Goal: Information Seeking & Learning: Check status

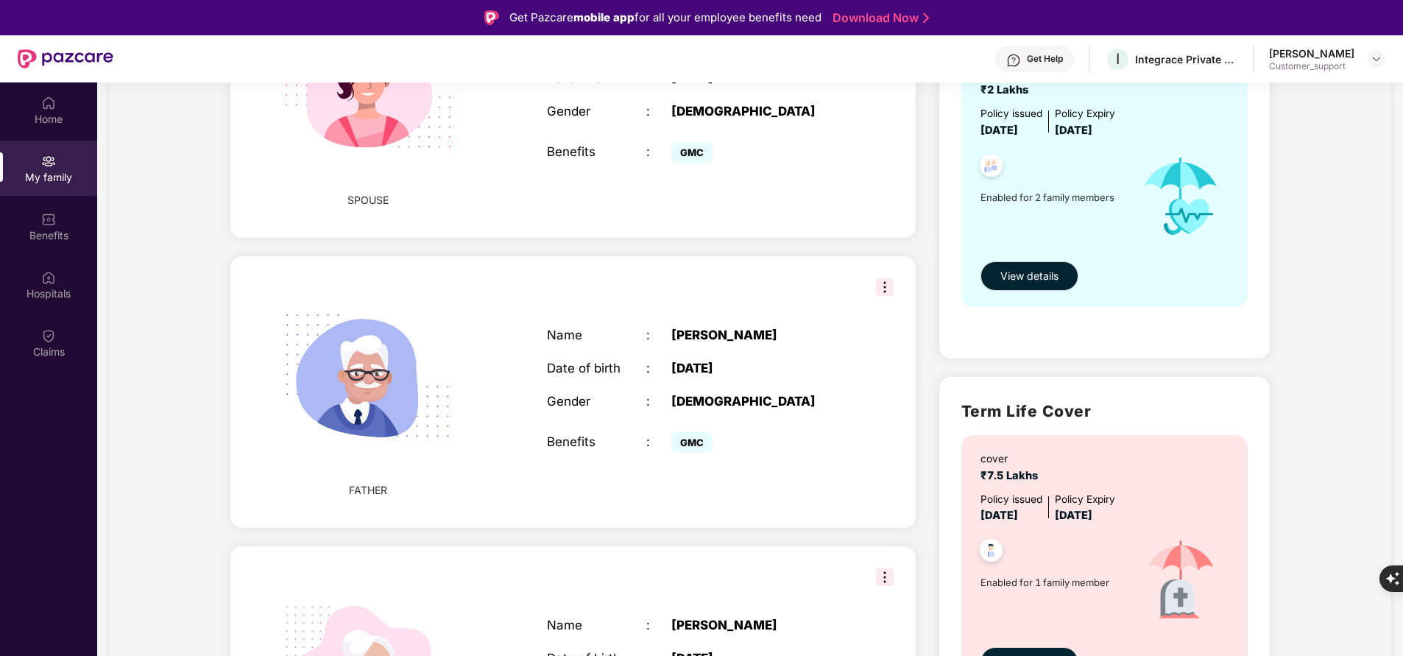
scroll to position [615, 0]
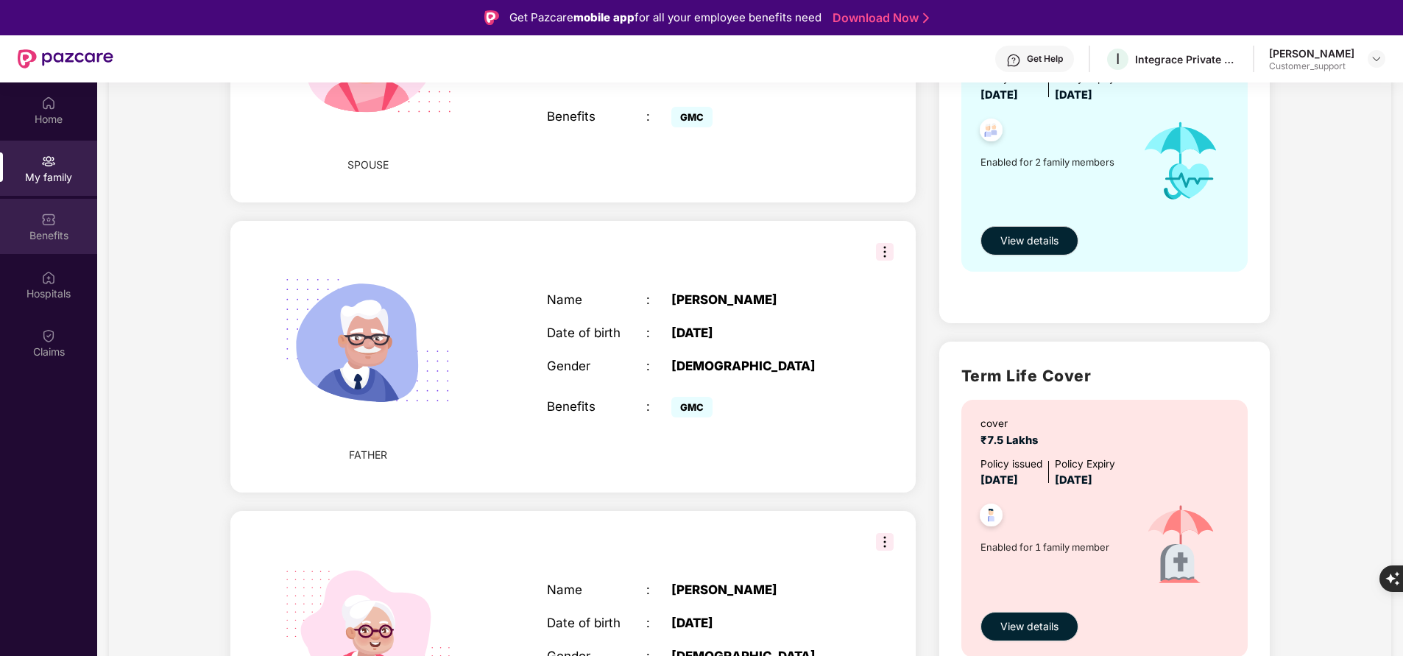
click at [43, 233] on div "Benefits" at bounding box center [48, 235] width 97 height 15
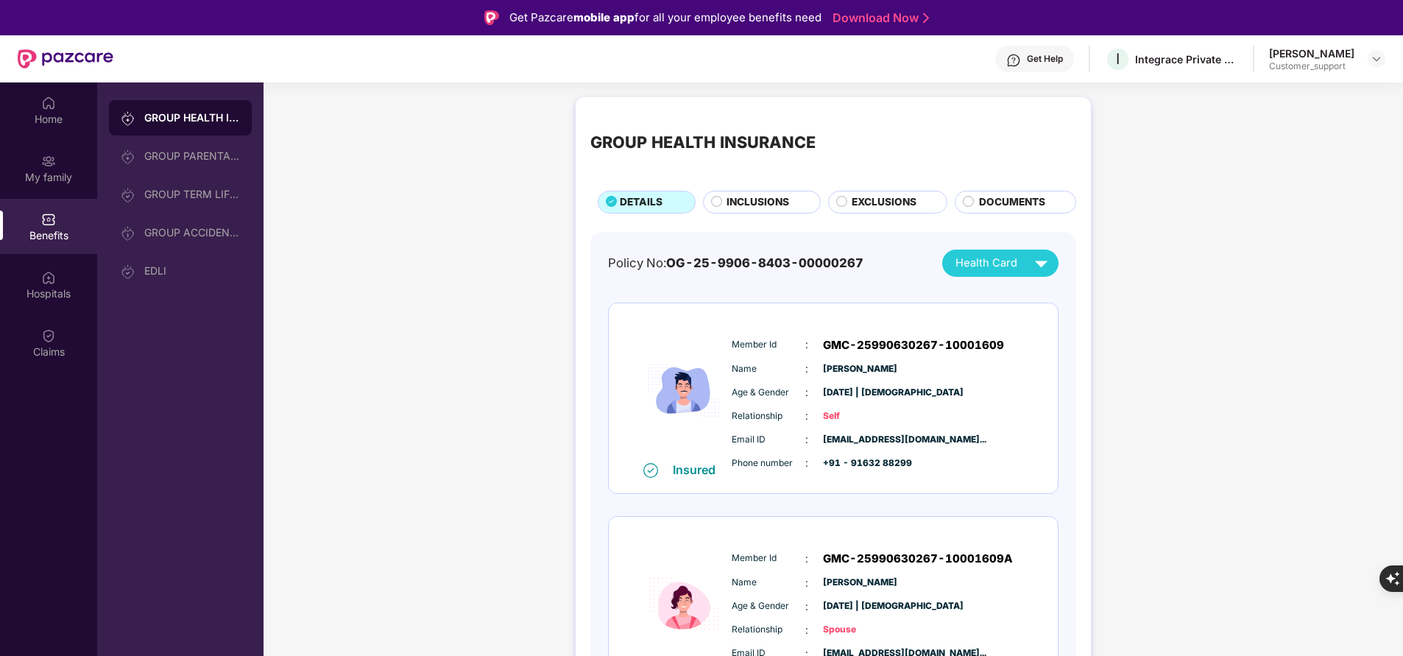
scroll to position [61, 0]
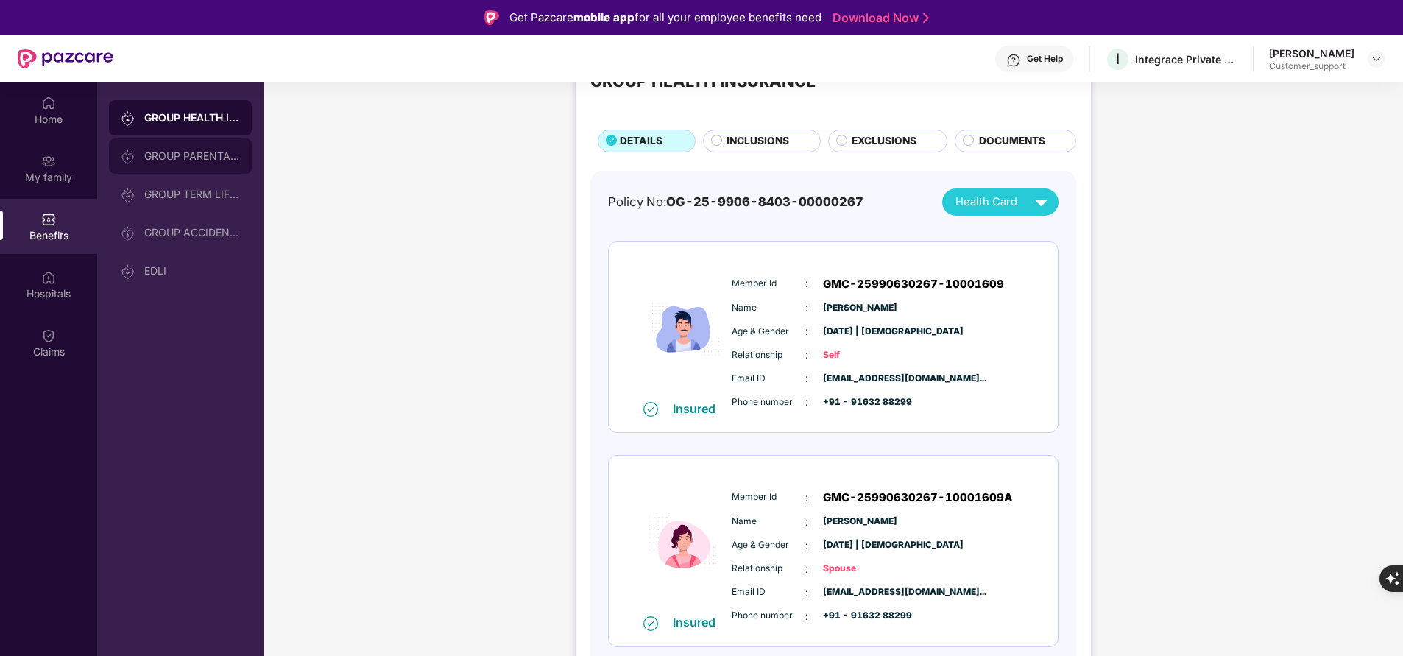
click at [171, 166] on div "GROUP PARENTAL POLICY" at bounding box center [180, 155] width 143 height 35
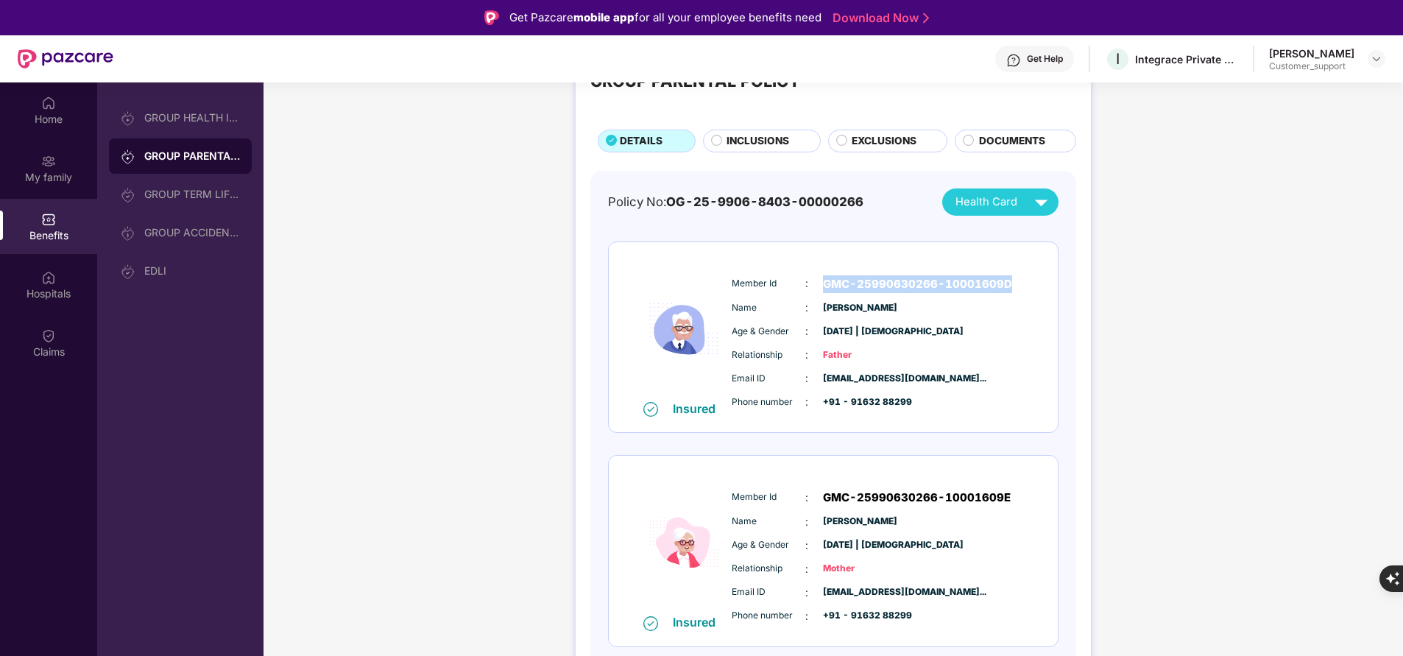
drag, startPoint x: 818, startPoint y: 280, endPoint x: 1036, endPoint y: 280, distance: 218.6
click at [1036, 280] on div "Insured Member Id : GMC-25990630266-10001609D Name : [PERSON_NAME] Age & Gender…" at bounding box center [833, 337] width 449 height 191
copy span "GMC-25990630266-10001609D"
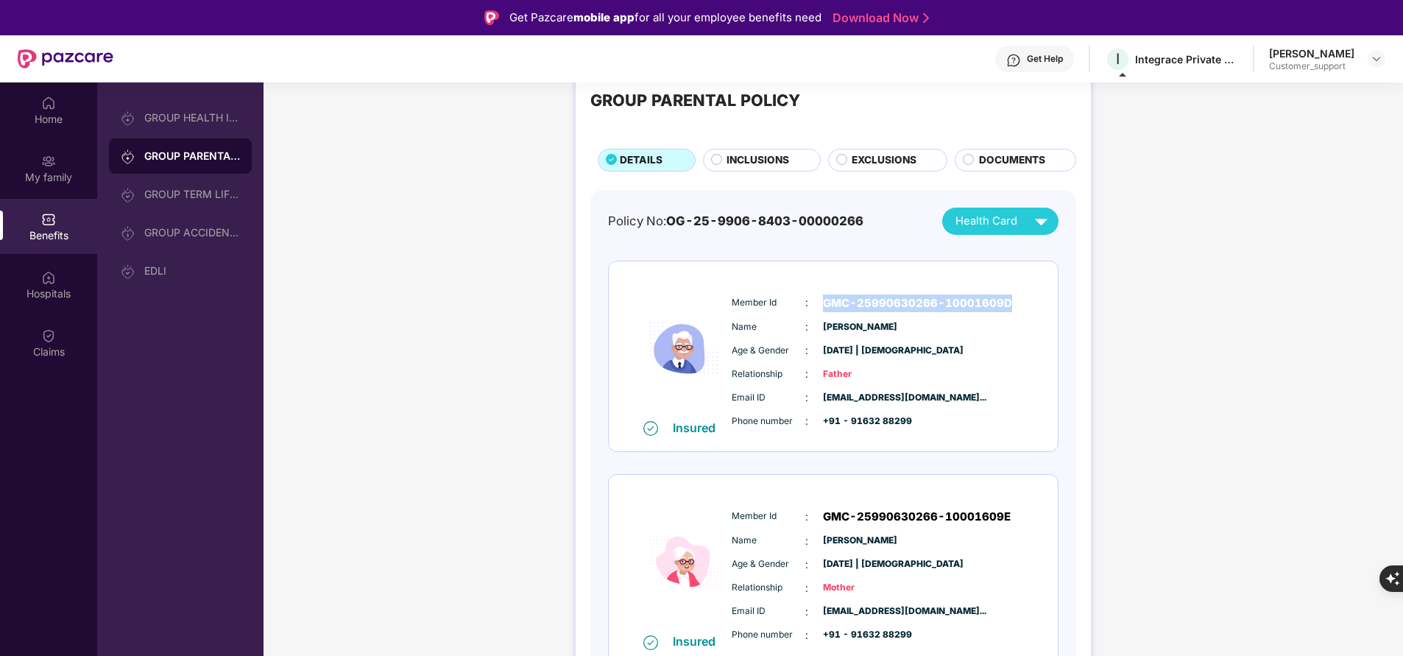
scroll to position [49, 0]
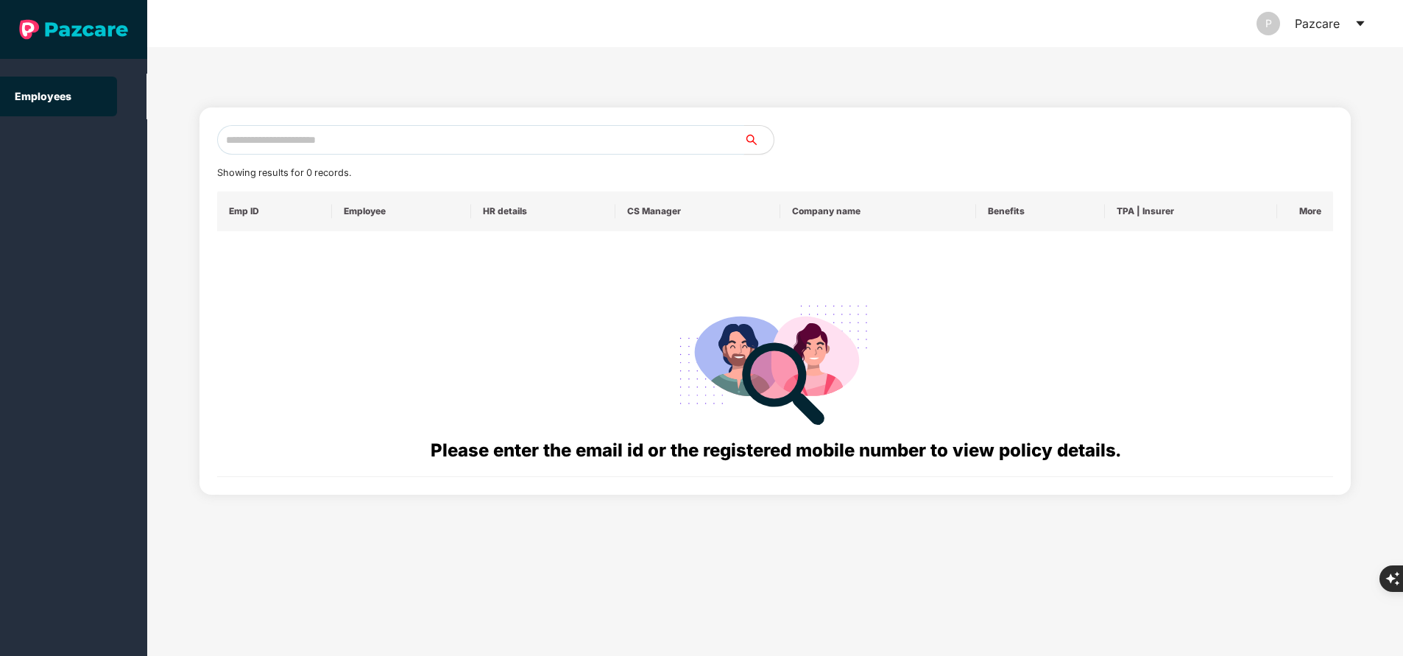
click at [400, 134] on input "text" at bounding box center [480, 139] width 527 height 29
paste input "**********"
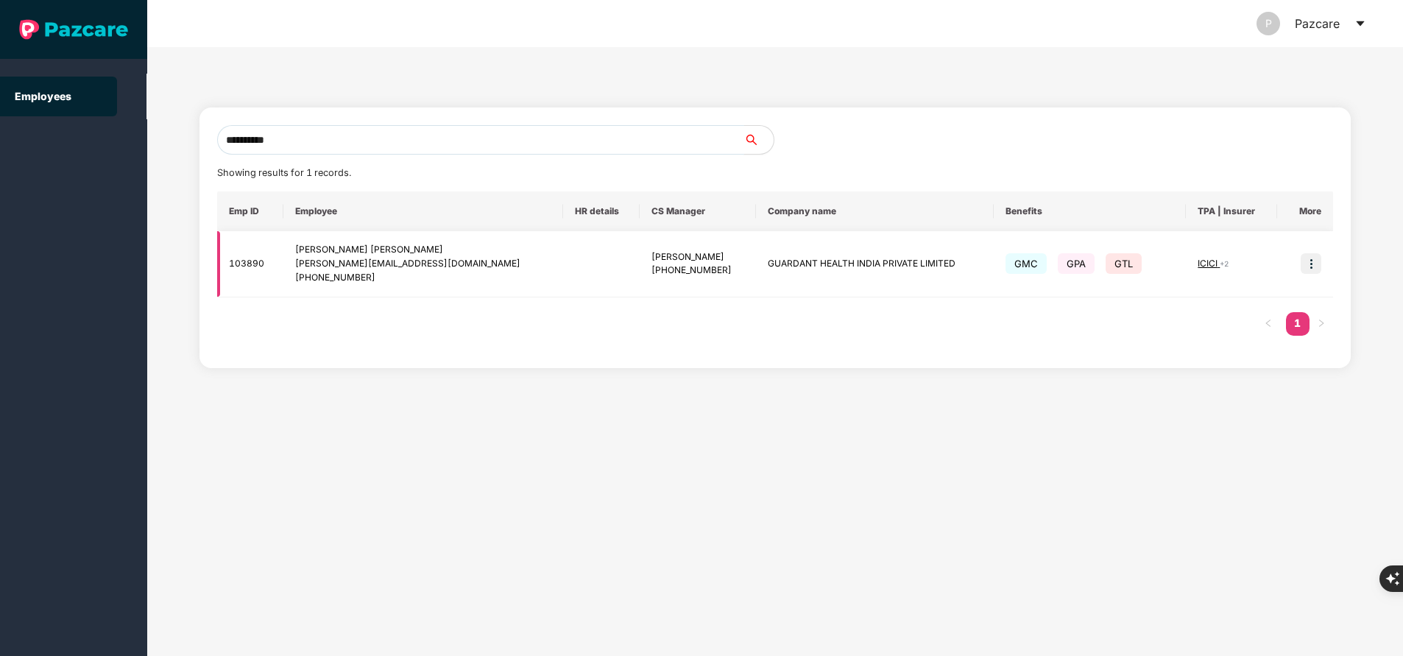
type input "**********"
click at [1310, 271] on img at bounding box center [1310, 263] width 21 height 21
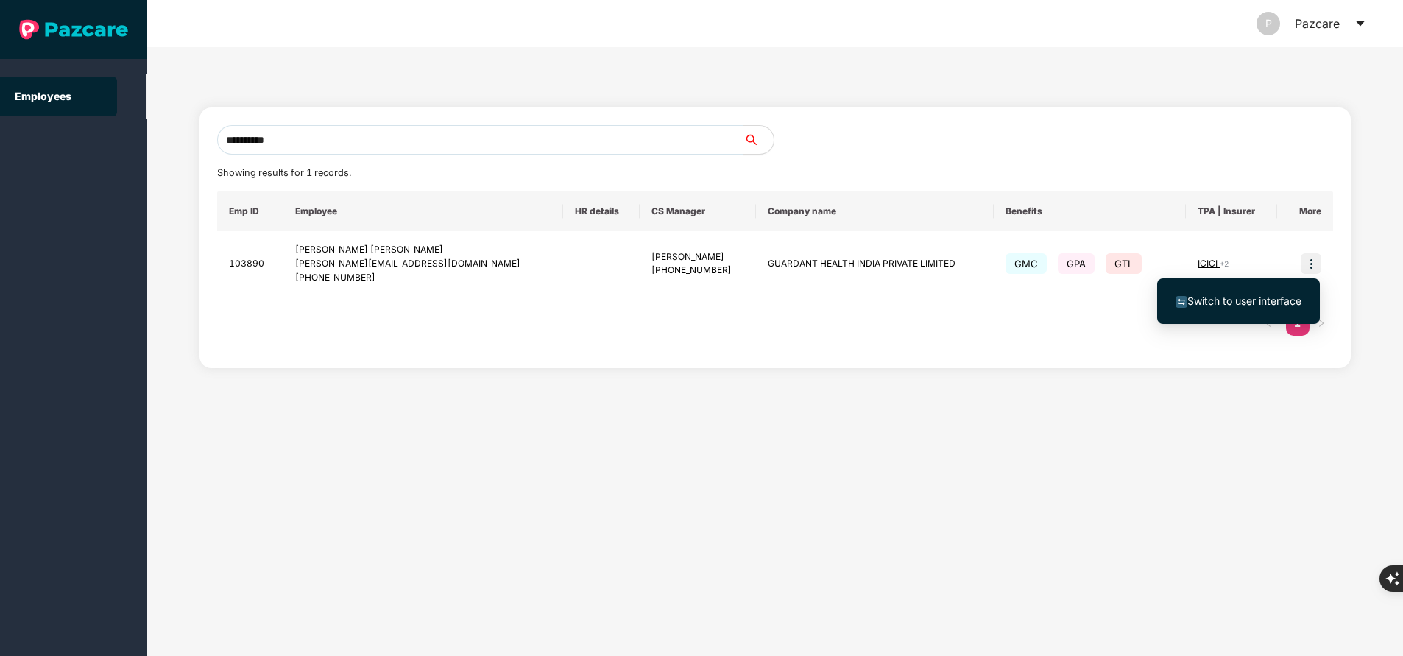
click at [1273, 301] on span "Switch to user interface" at bounding box center [1244, 300] width 114 height 13
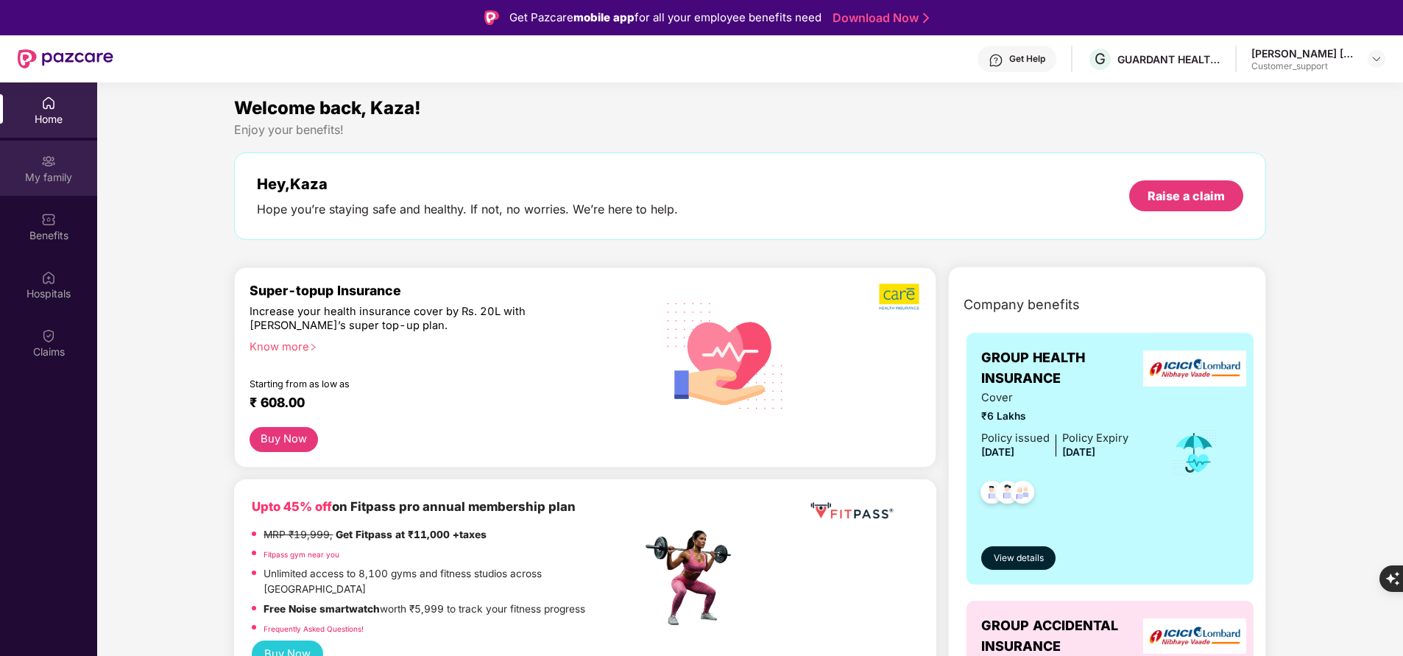
click at [62, 171] on div "My family" at bounding box center [48, 177] width 97 height 15
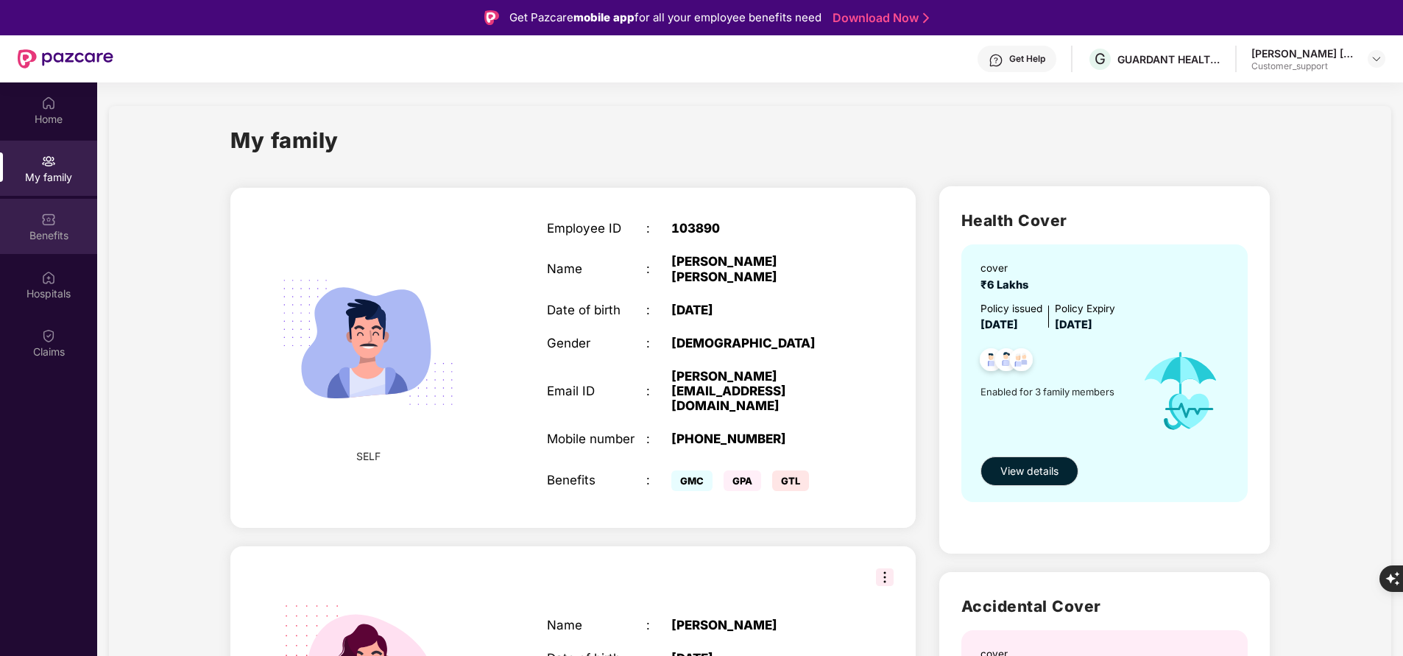
click at [59, 202] on div "Benefits" at bounding box center [48, 226] width 97 height 55
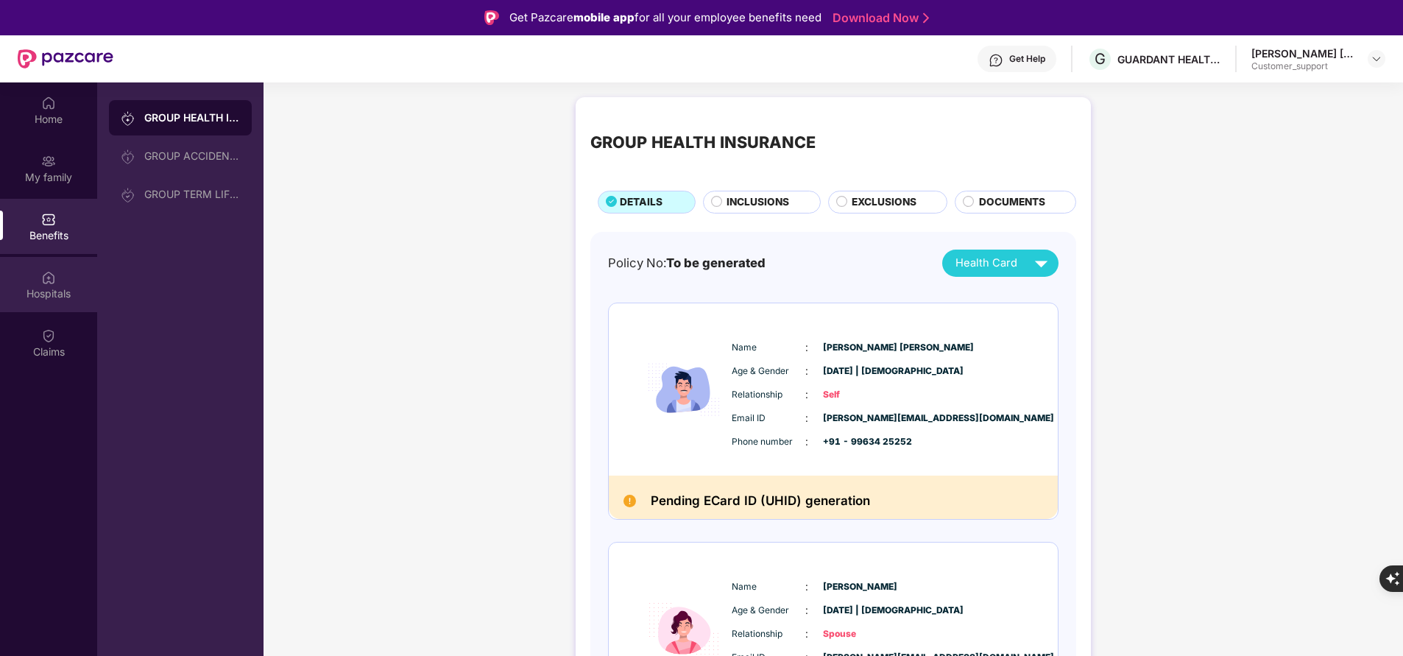
click at [43, 289] on div "Hospitals" at bounding box center [48, 293] width 97 height 15
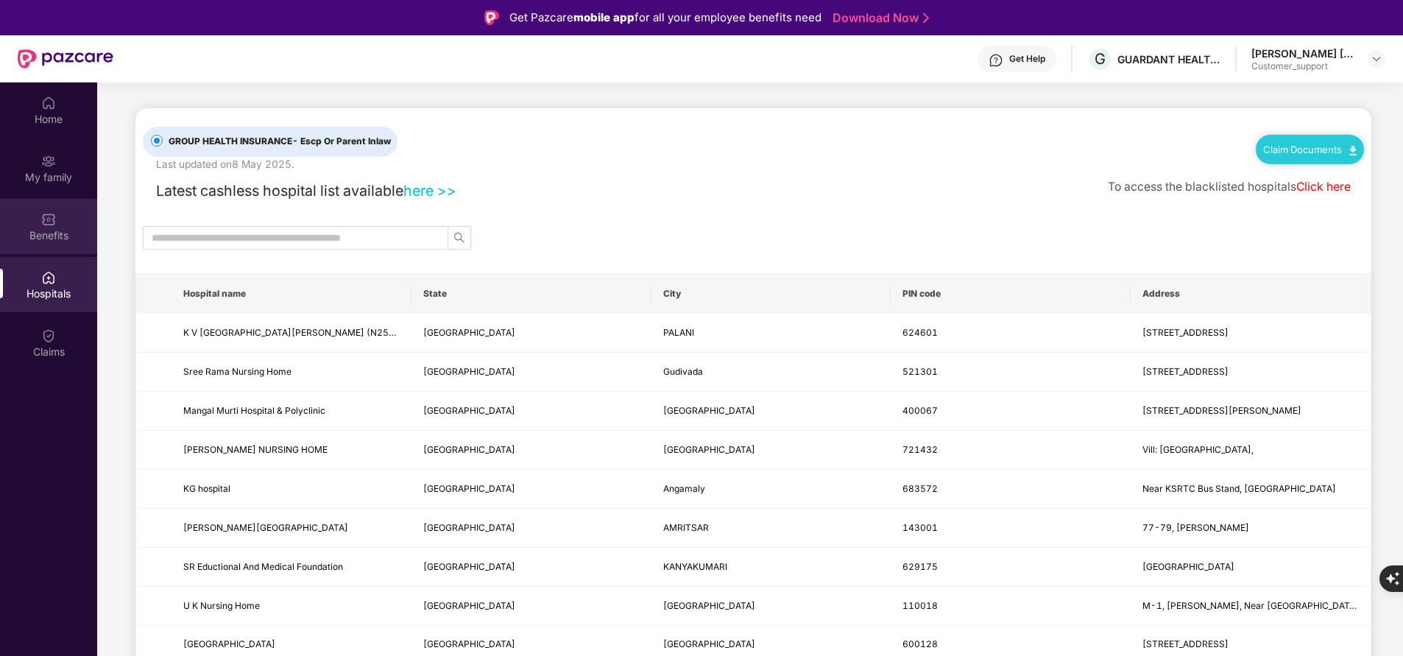
click at [54, 230] on div "Benefits" at bounding box center [48, 235] width 97 height 15
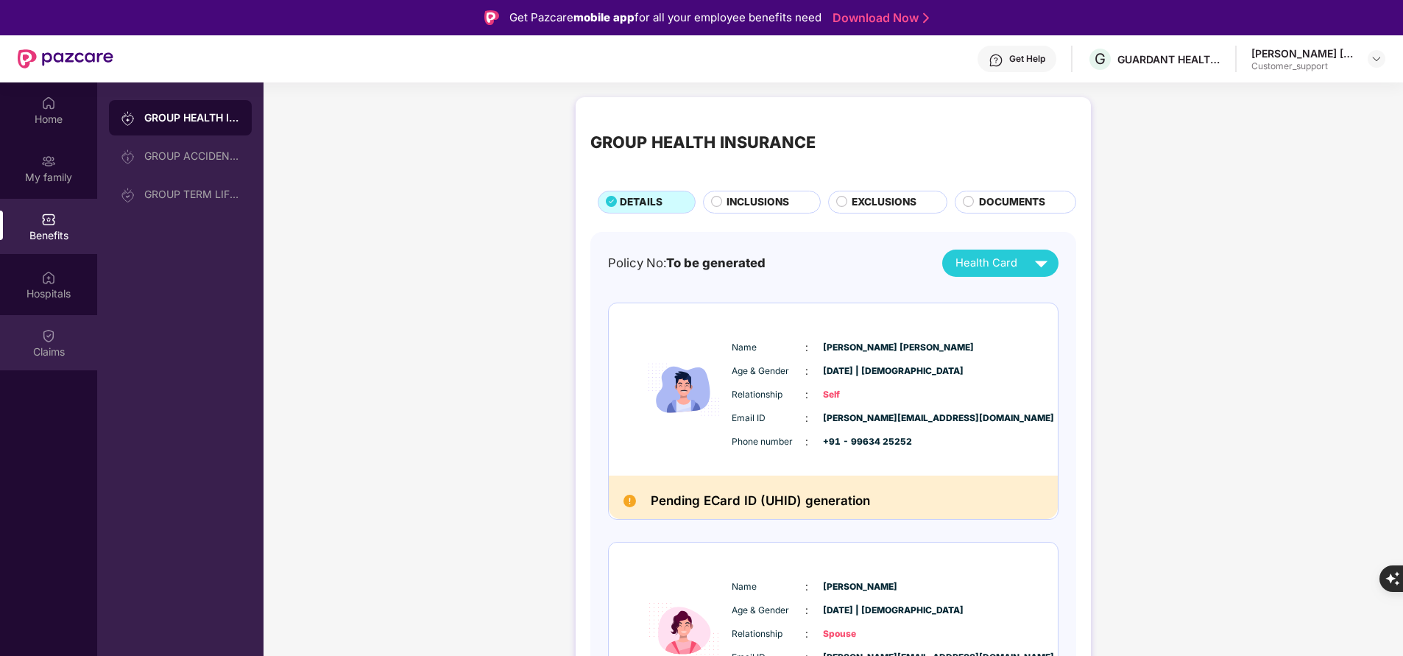
click at [56, 344] on div "Claims" at bounding box center [48, 351] width 97 height 15
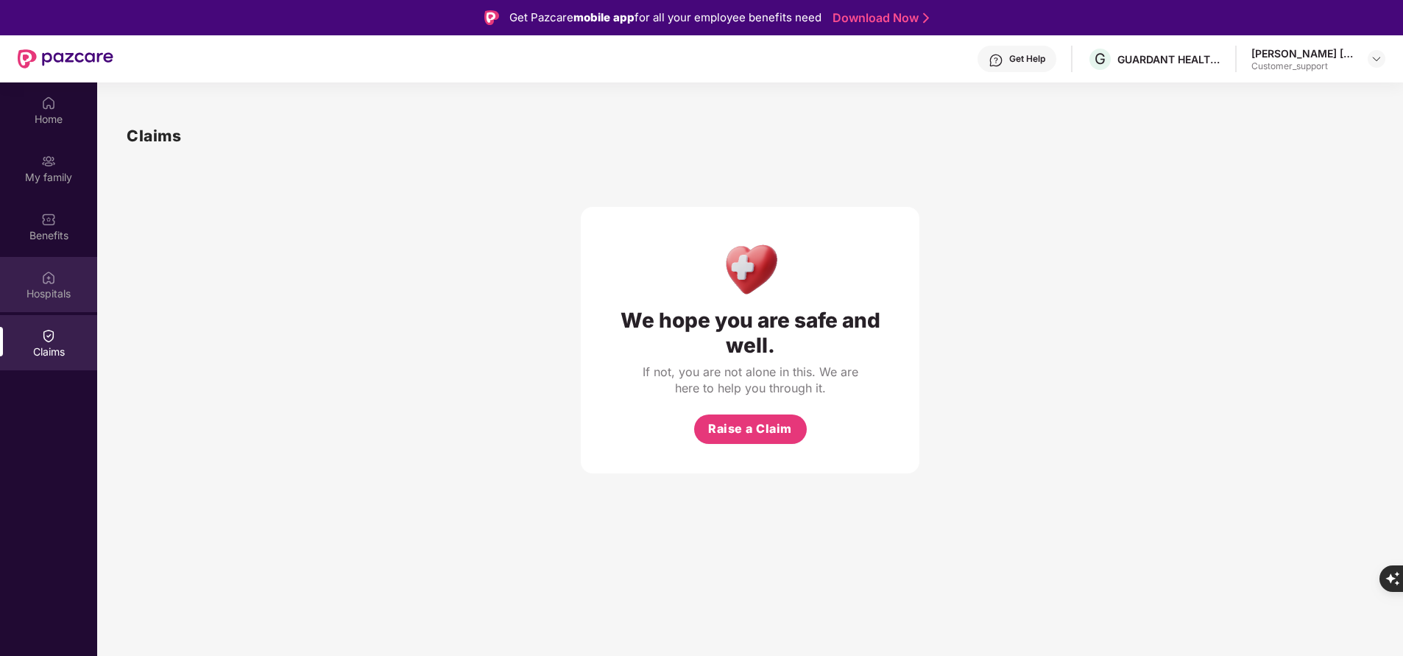
click at [60, 292] on div "Hospitals" at bounding box center [48, 293] width 97 height 15
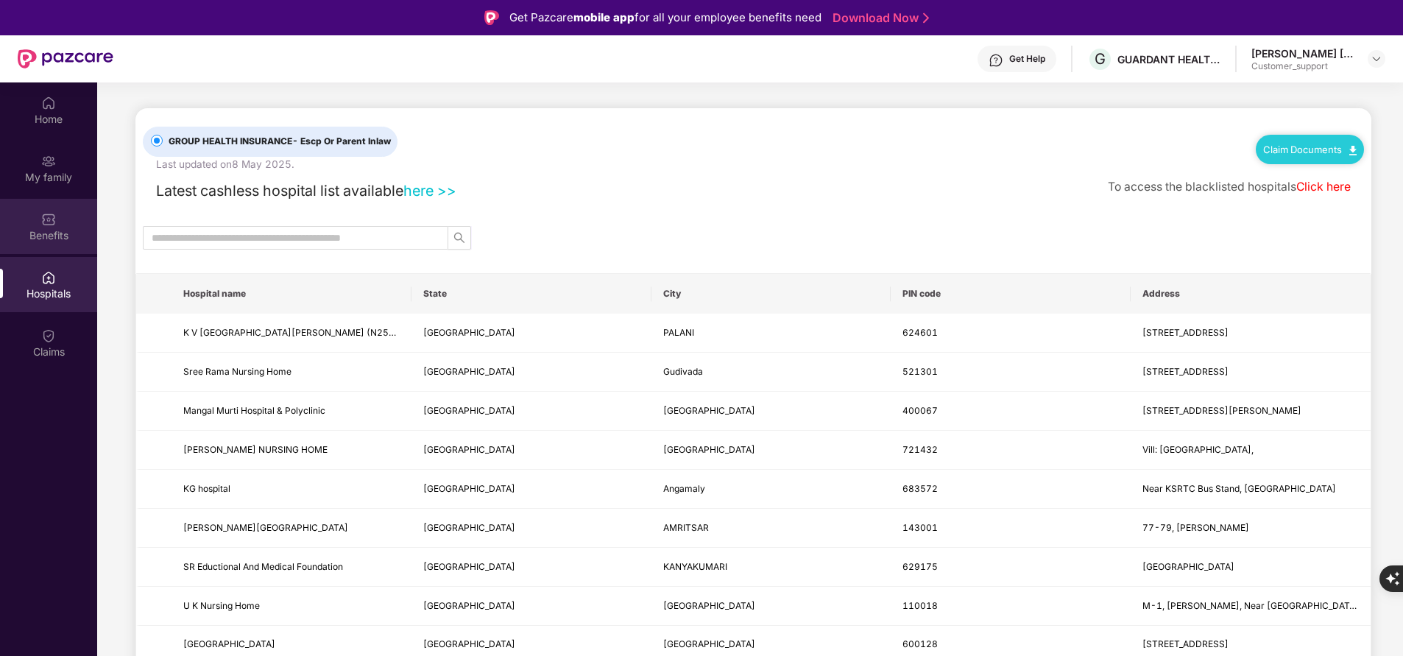
click at [48, 224] on img at bounding box center [48, 219] width 15 height 15
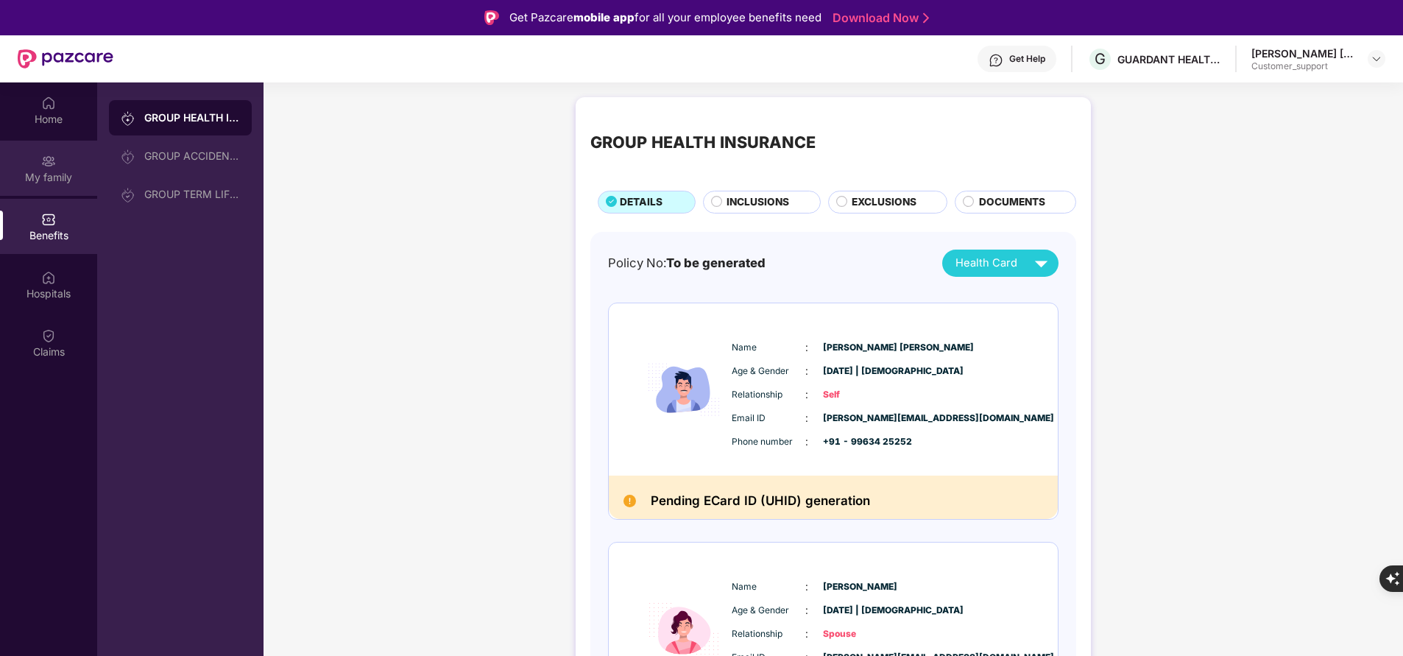
click at [54, 179] on div "My family" at bounding box center [48, 177] width 97 height 15
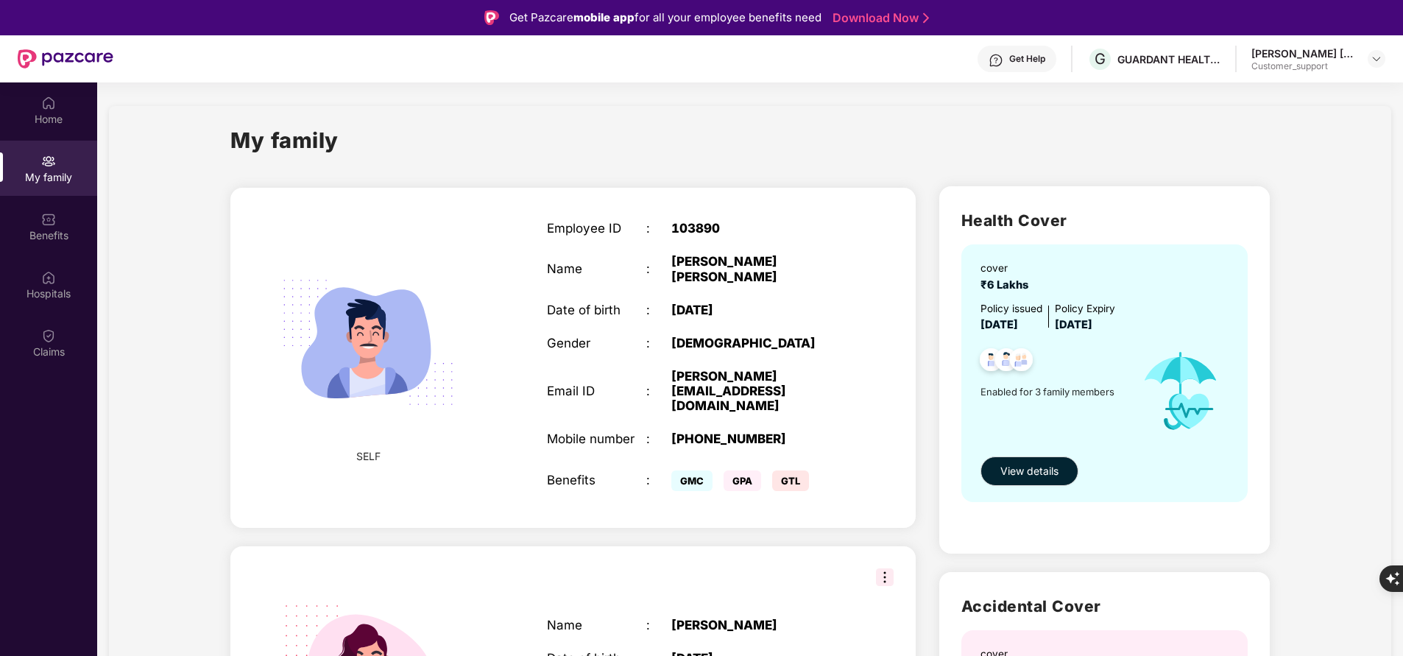
click at [1013, 57] on div "Get Help" at bounding box center [1027, 59] width 36 height 12
click at [715, 427] on div "Employee ID : 103890 Name : Kaza Phani Venkata Sai Kalyan Date of birth : 23 Ju…" at bounding box center [695, 357] width 327 height 310
click at [55, 201] on div "Benefits" at bounding box center [48, 226] width 97 height 55
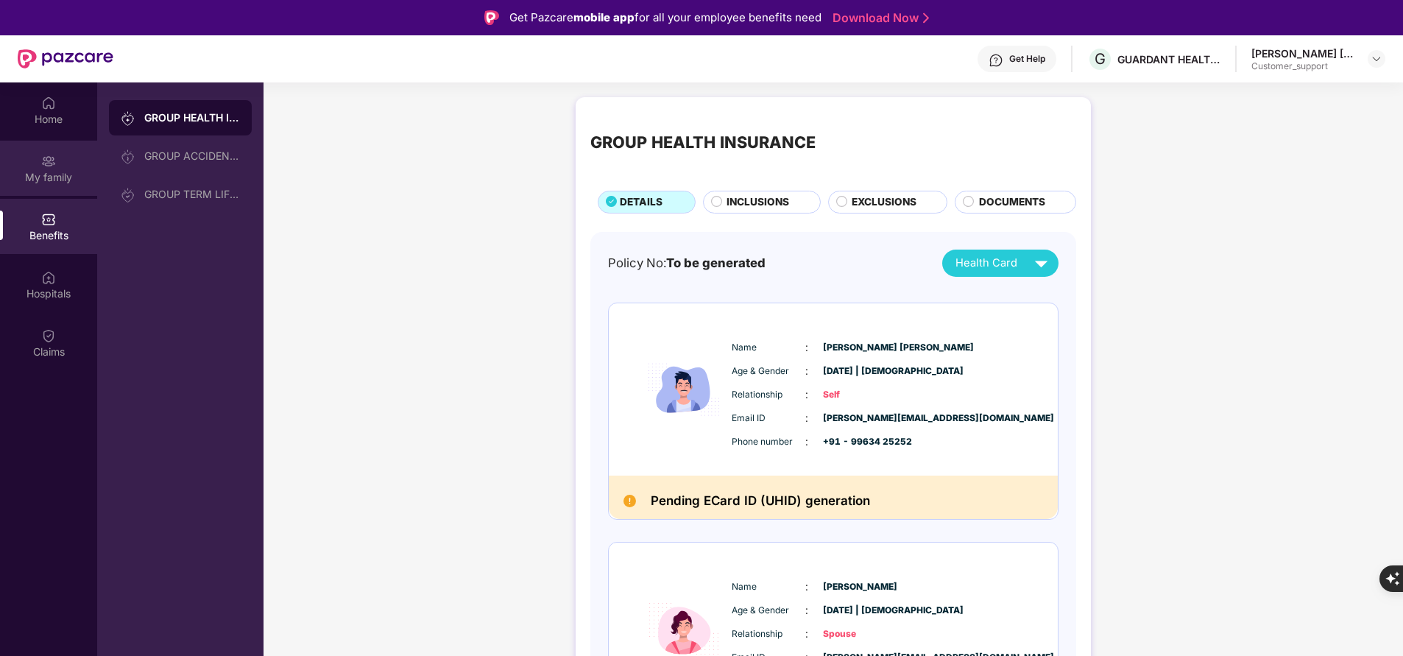
click at [42, 189] on div "My family" at bounding box center [48, 168] width 97 height 55
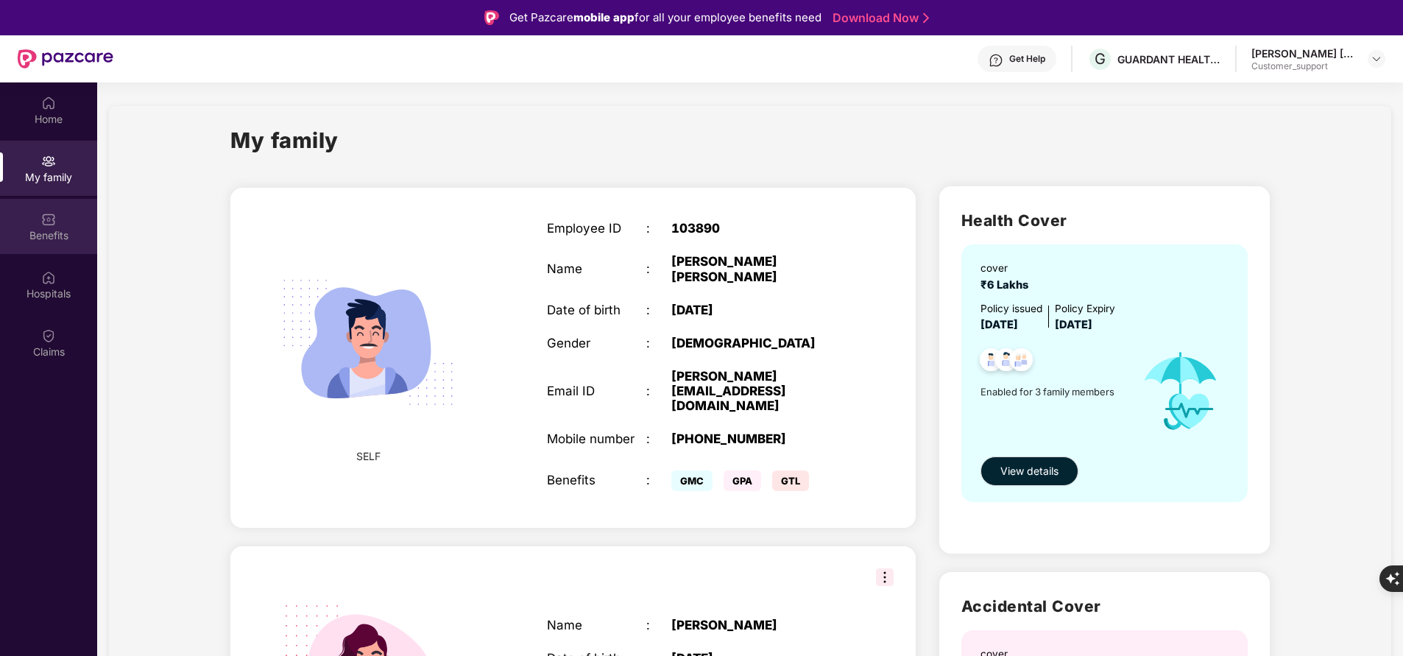
click at [52, 243] on div "Benefits" at bounding box center [48, 226] width 97 height 55
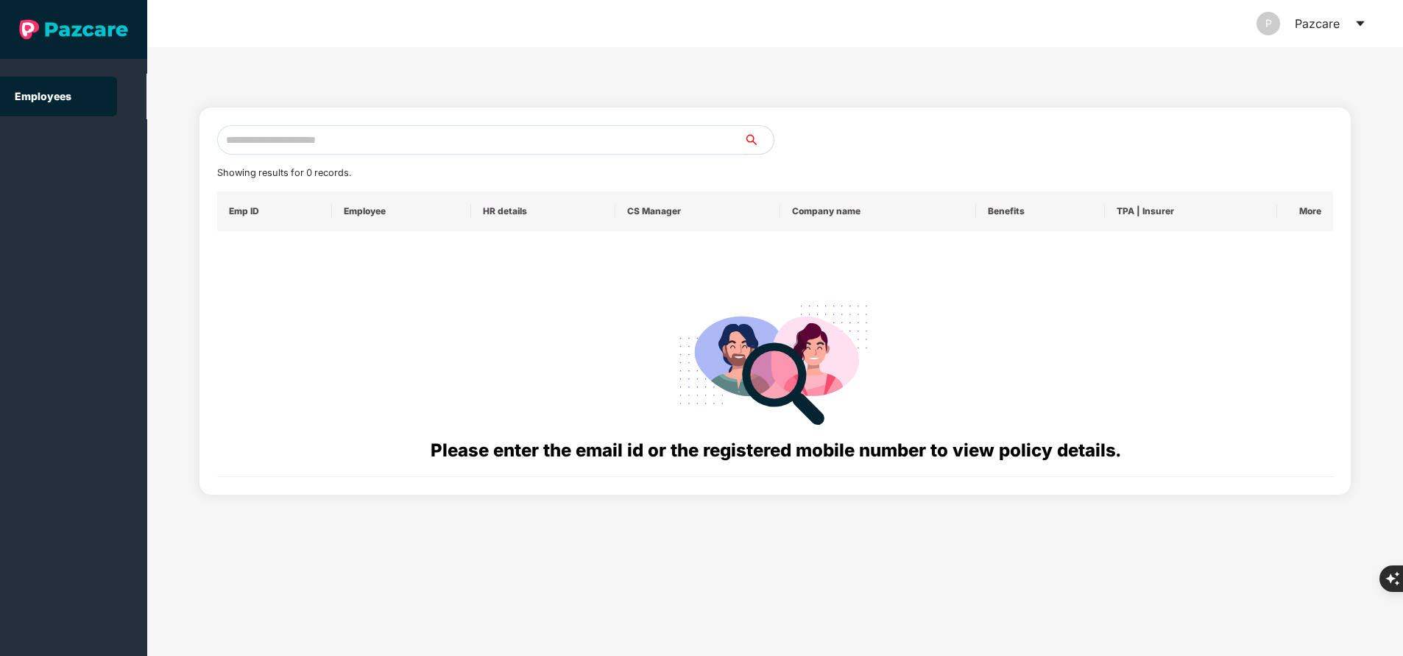
click at [400, 135] on input "text" at bounding box center [480, 139] width 527 height 29
paste input "**********"
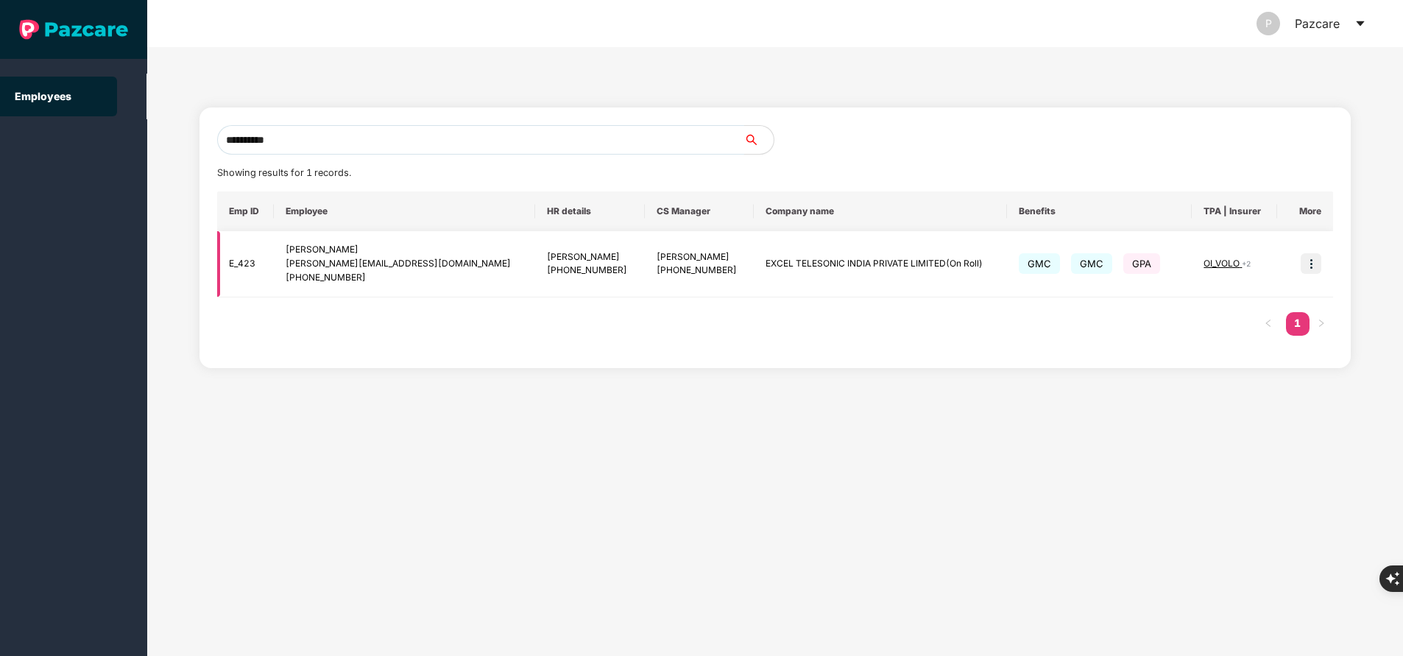
type input "**********"
click at [1312, 264] on img at bounding box center [1310, 263] width 21 height 21
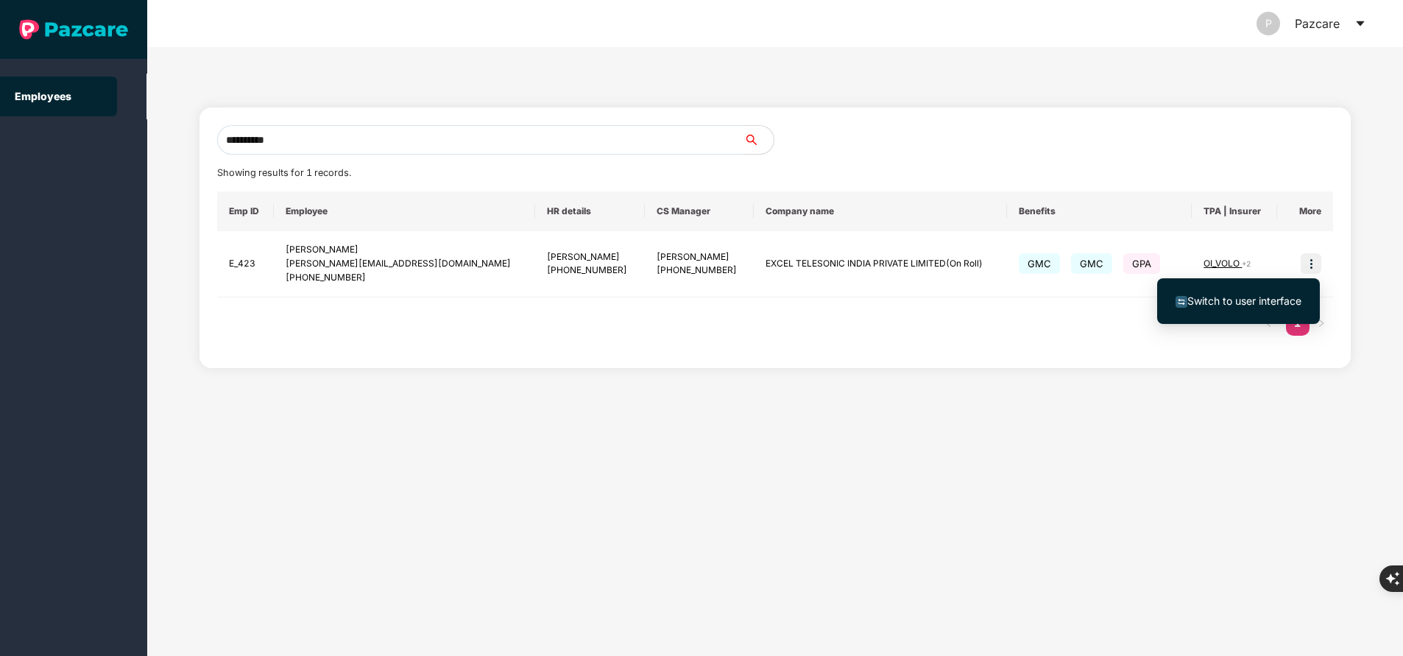
click at [1258, 298] on span "Switch to user interface" at bounding box center [1244, 300] width 114 height 13
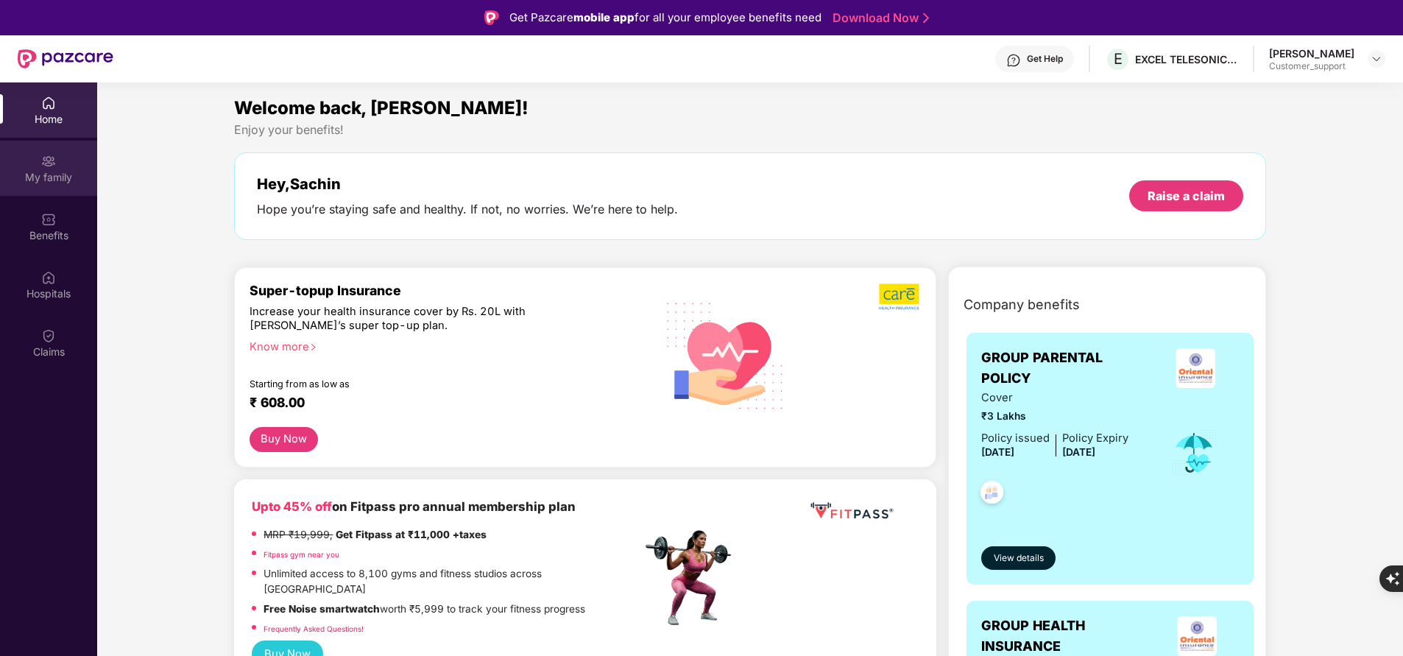
click at [49, 176] on div "My family" at bounding box center [48, 177] width 97 height 15
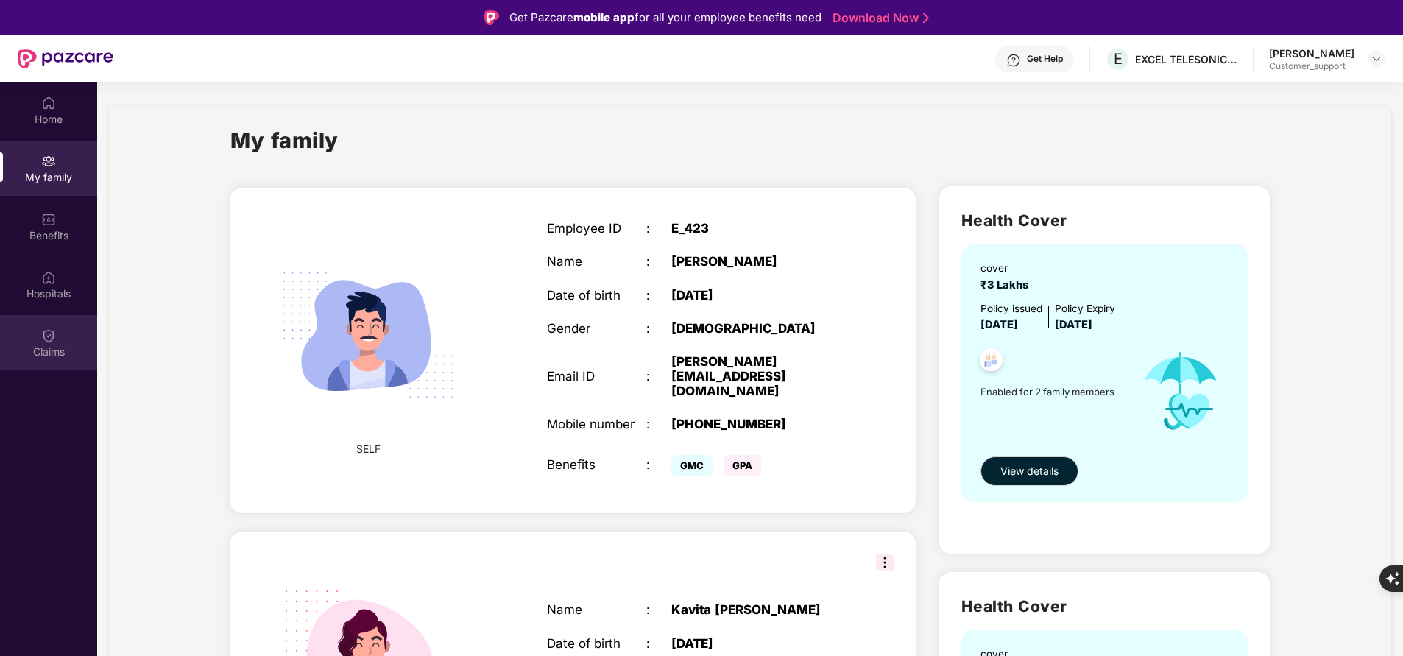
click at [55, 334] on img at bounding box center [48, 335] width 15 height 15
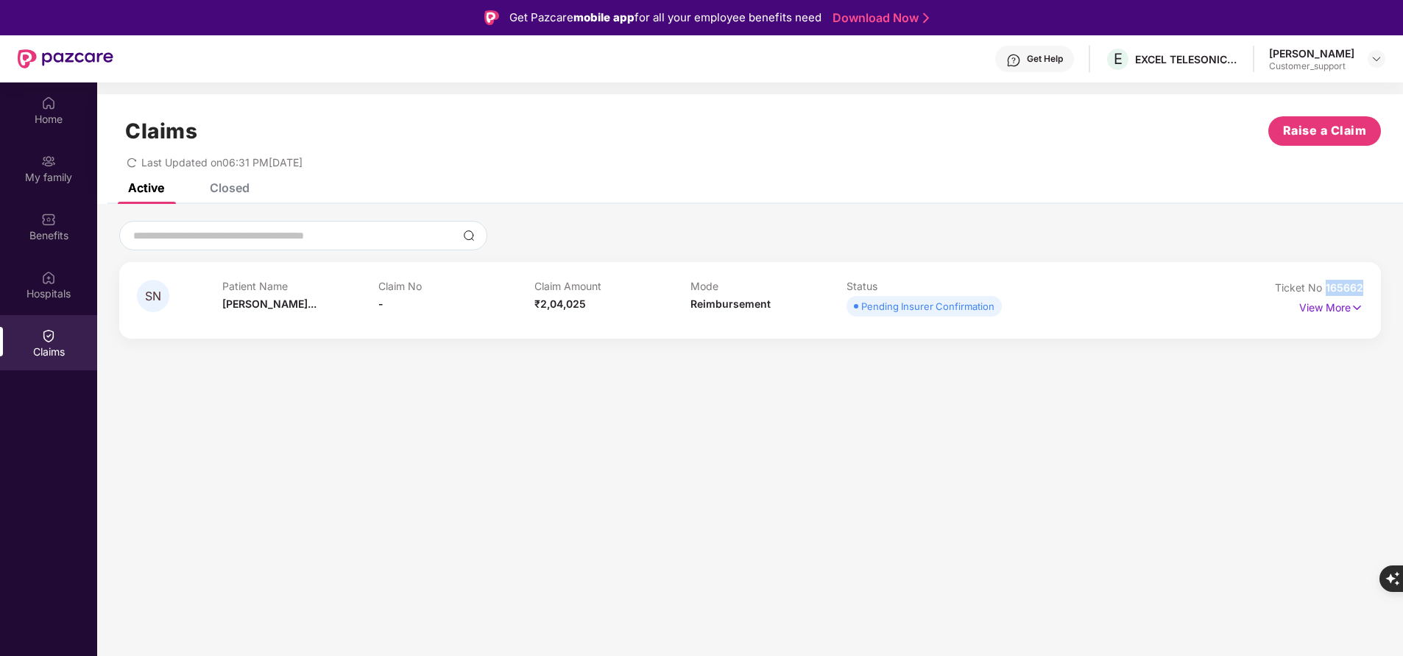
drag, startPoint x: 1325, startPoint y: 287, endPoint x: 1373, endPoint y: 286, distance: 47.8
click at [1373, 286] on div "SN Patient Name Suresh Nagesh... Claim No - Claim Amount ₹2,04,025 Mode Reimbur…" at bounding box center [749, 300] width 1261 height 77
copy span "165662"
